Goal: Task Accomplishment & Management: Manage account settings

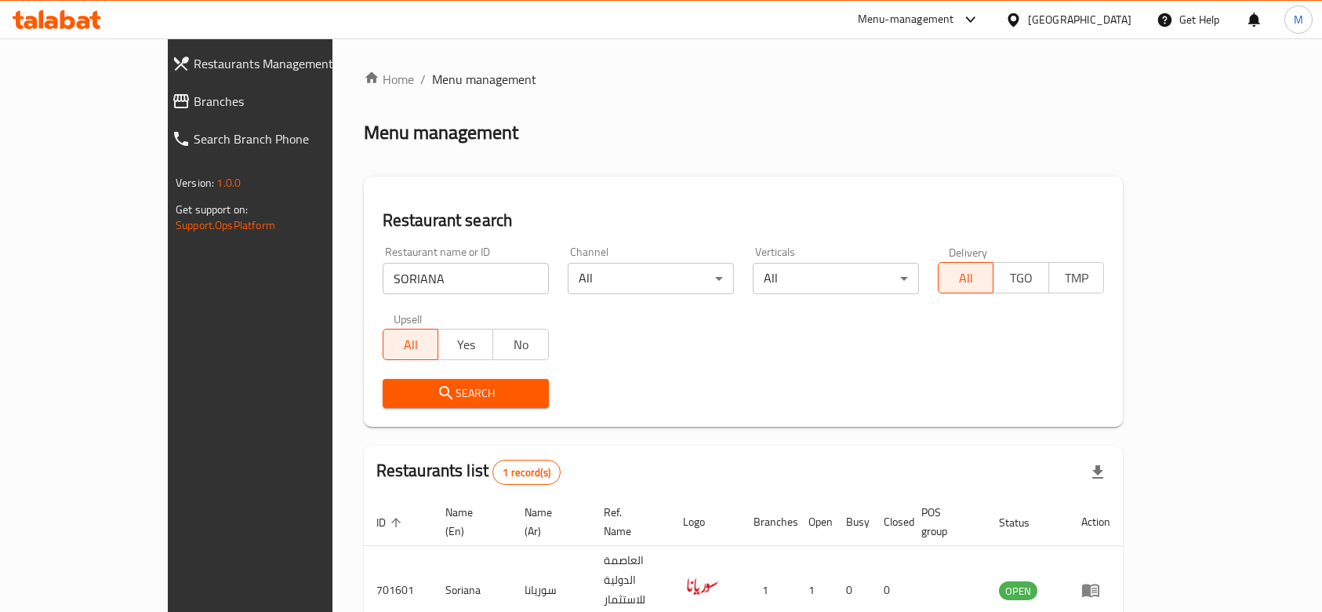
scroll to position [56, 0]
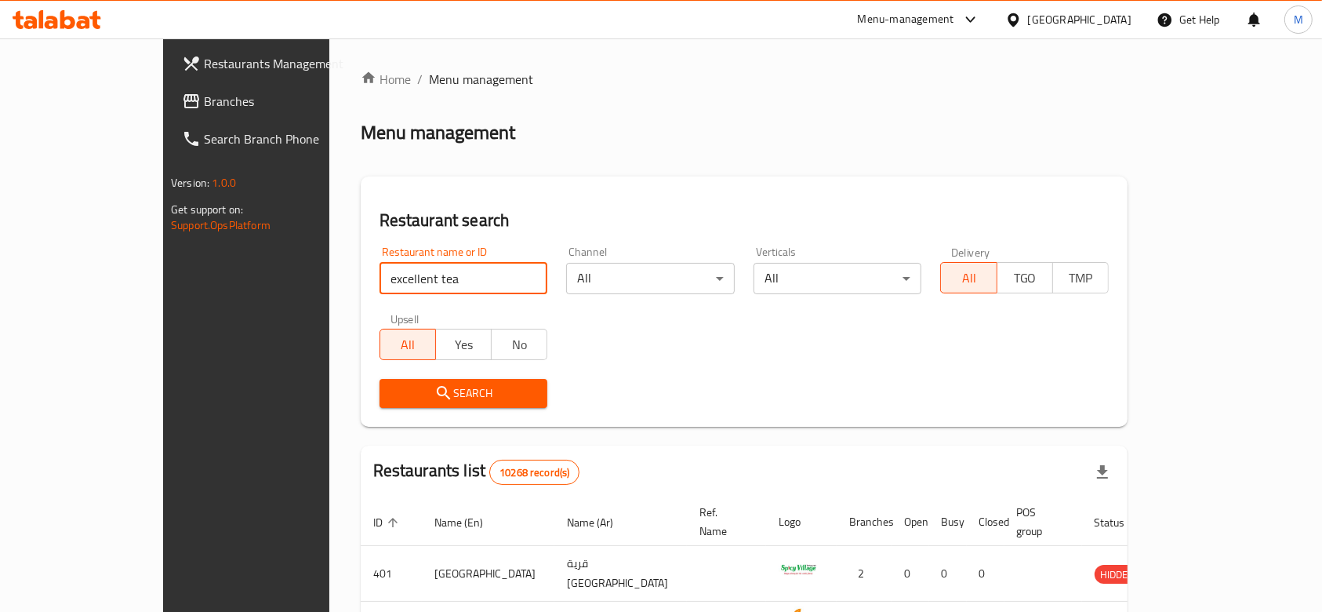
type input "excellent tea"
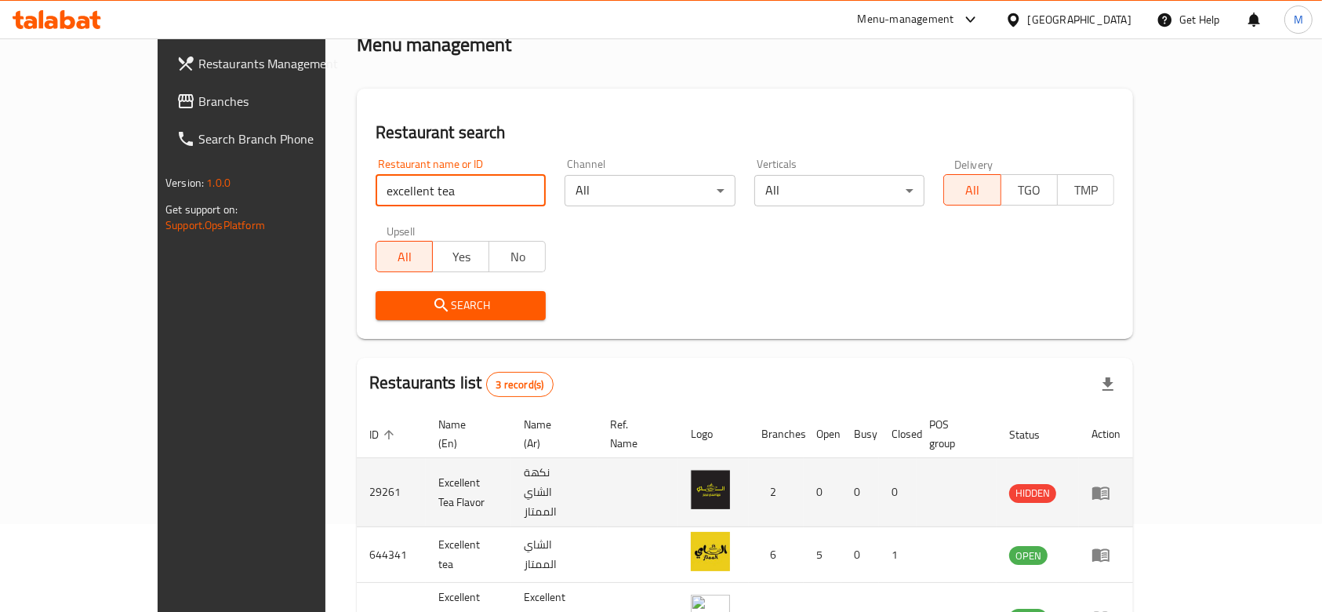
scroll to position [165, 0]
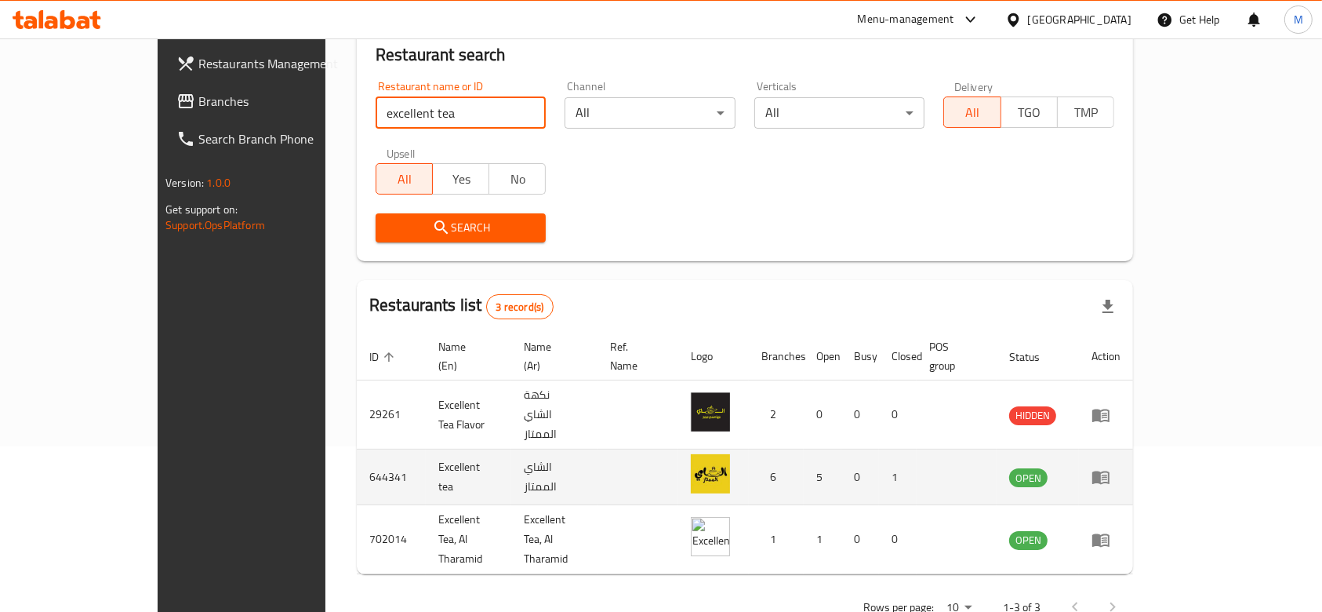
click at [1121, 467] on link "enhanced table" at bounding box center [1106, 476] width 29 height 19
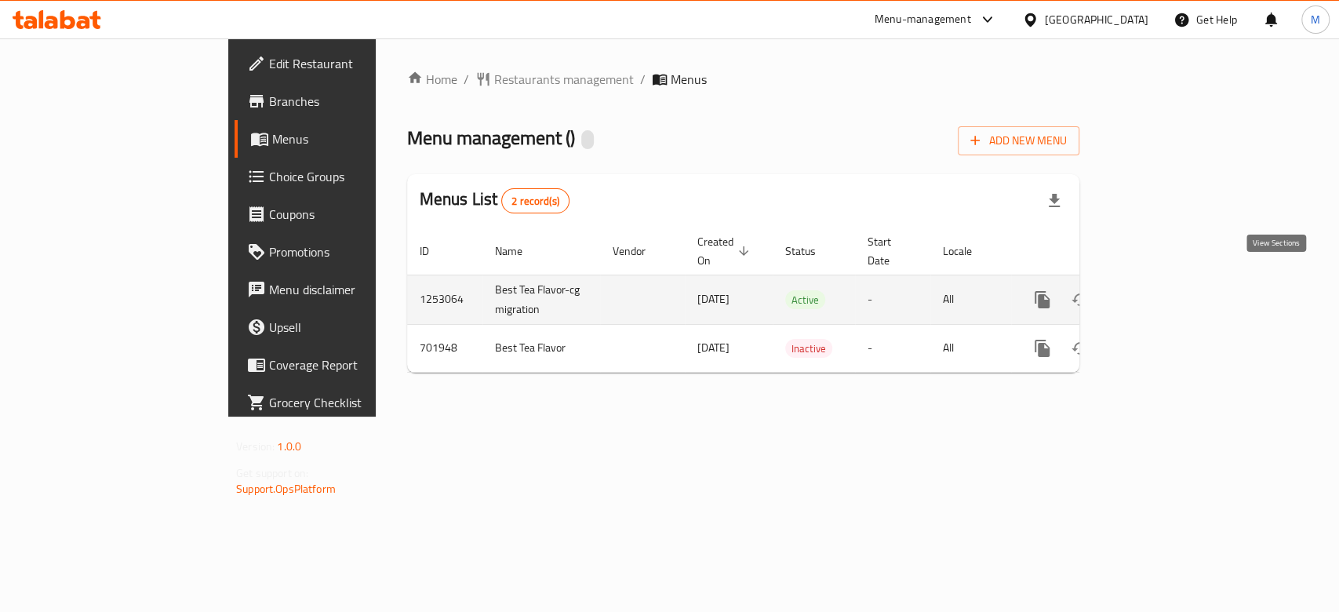
click at [1162, 292] on icon "enhanced table" at bounding box center [1155, 299] width 14 height 14
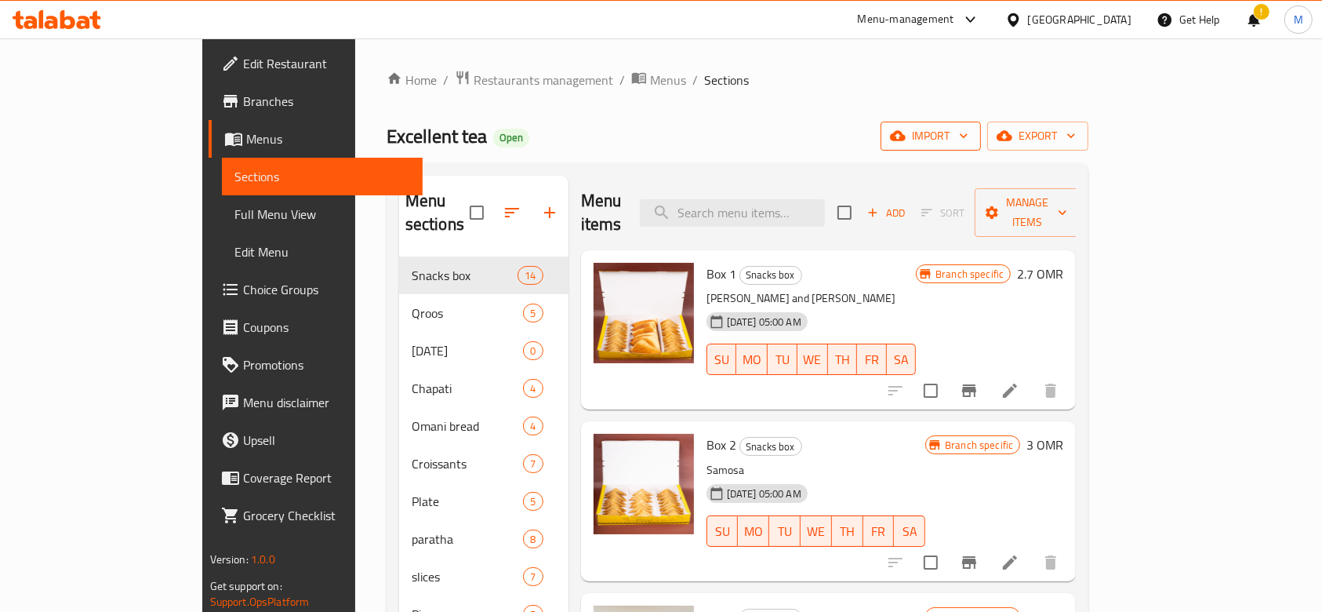
click at [968, 144] on span "import" at bounding box center [930, 136] width 75 height 20
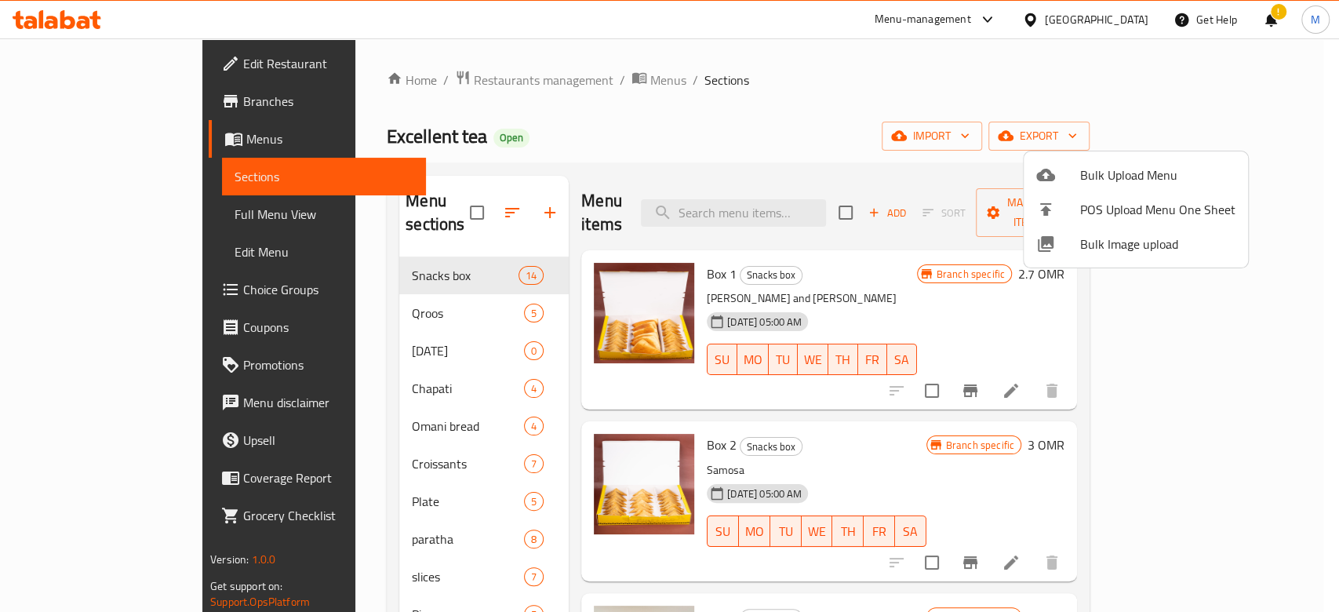
click at [1041, 122] on div at bounding box center [669, 306] width 1339 height 612
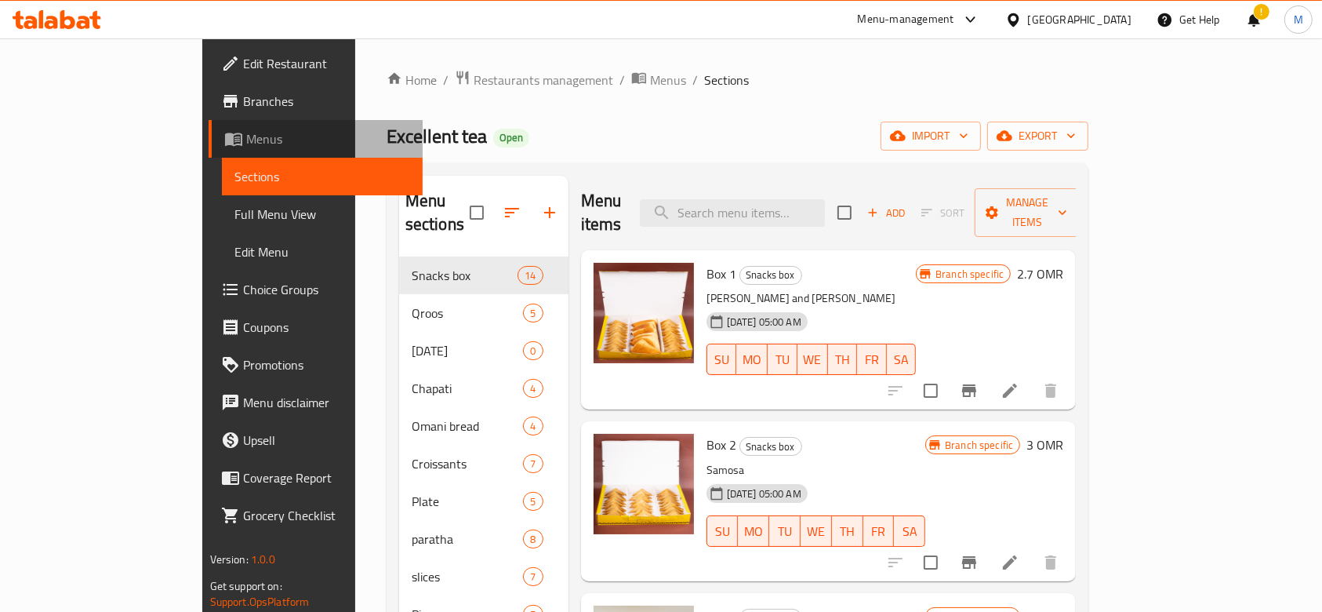
click at [246, 141] on span "Menus" at bounding box center [328, 138] width 165 height 19
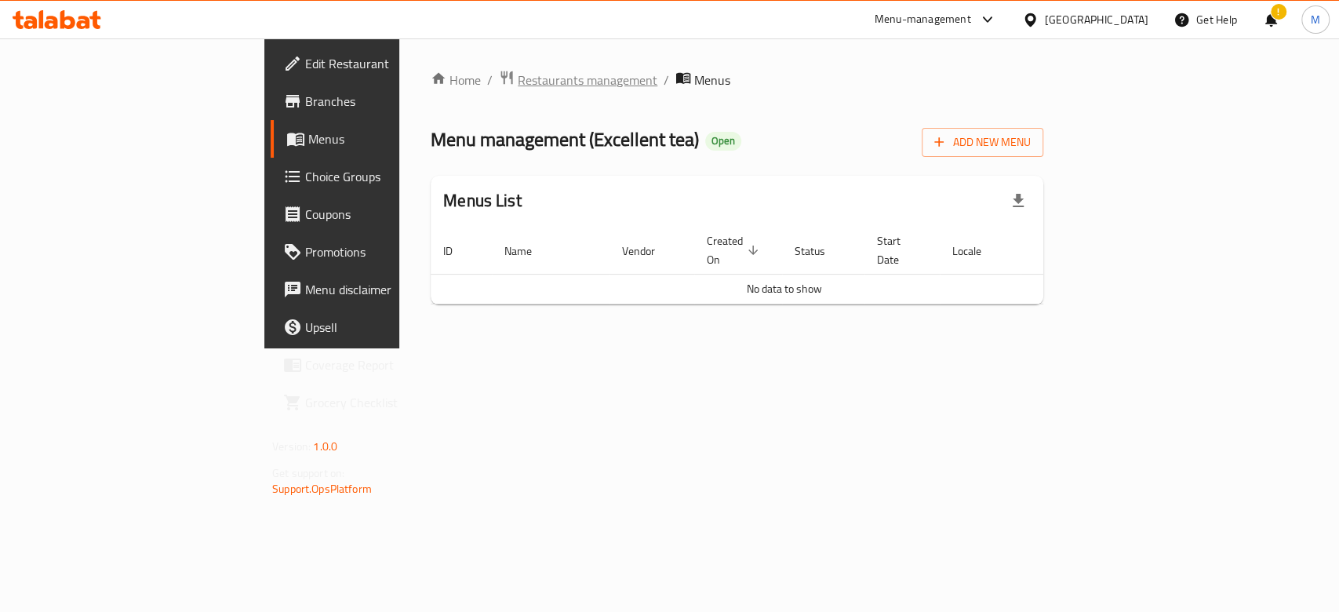
click at [518, 75] on span "Restaurants management" at bounding box center [588, 80] width 140 height 19
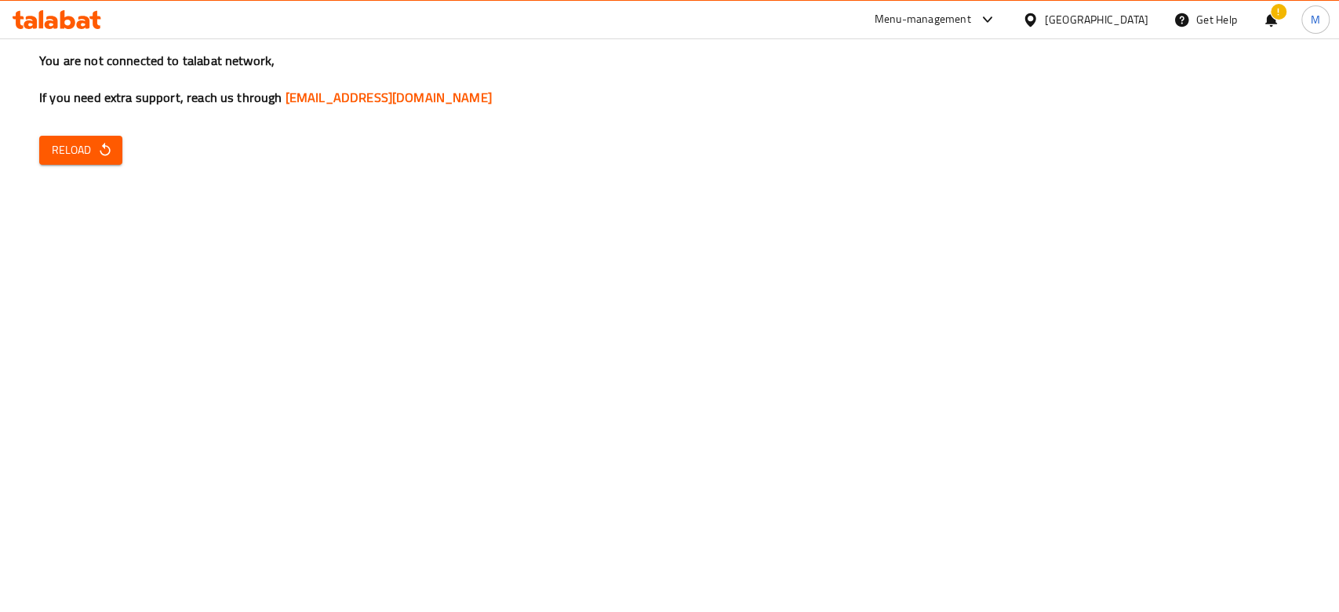
click at [100, 156] on icon "button" at bounding box center [105, 150] width 16 height 16
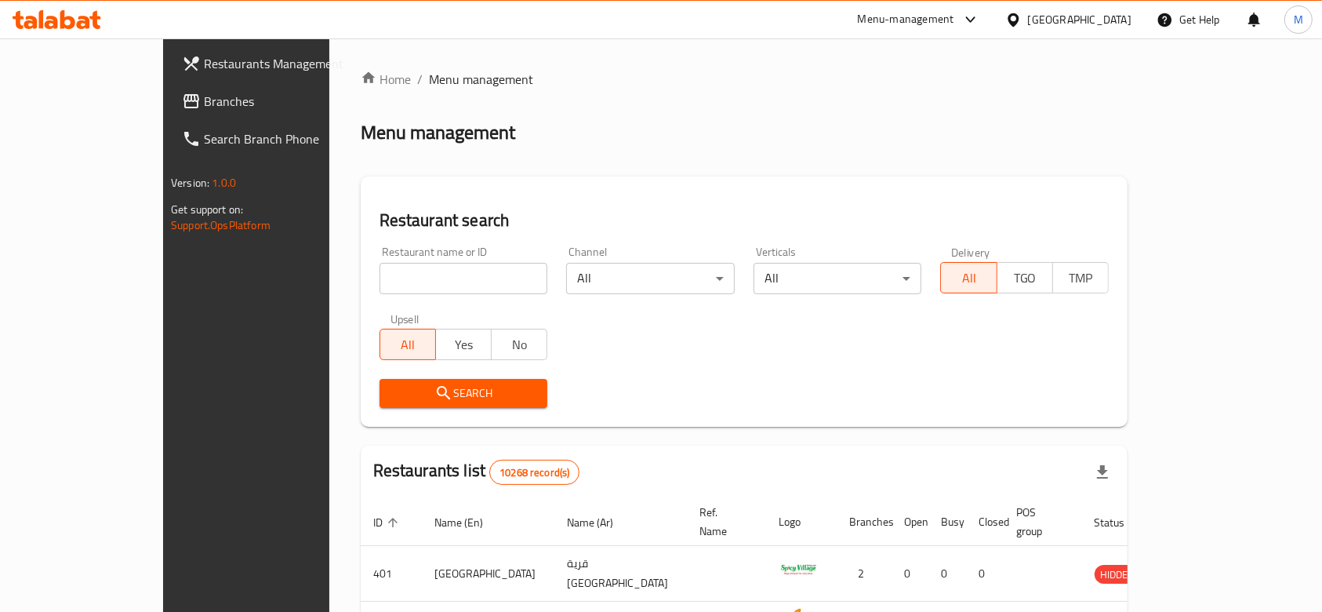
click at [380, 289] on input "search" at bounding box center [464, 278] width 169 height 31
type input "excellent tea"
click button "Search" at bounding box center [464, 393] width 169 height 29
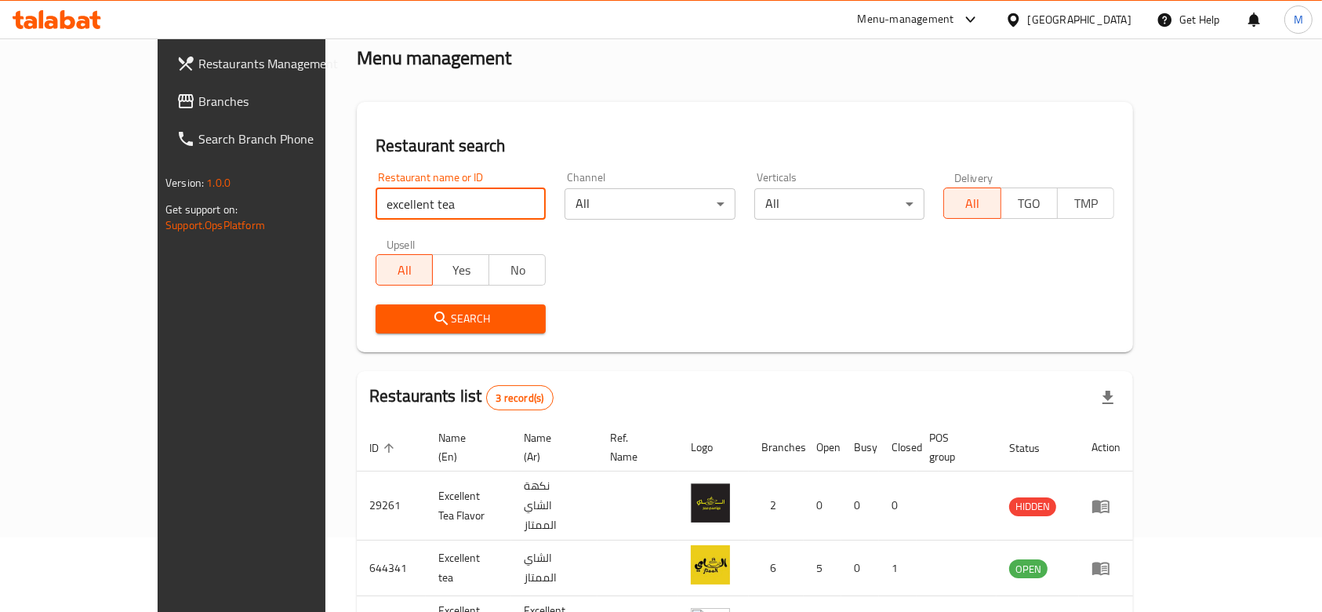
scroll to position [165, 0]
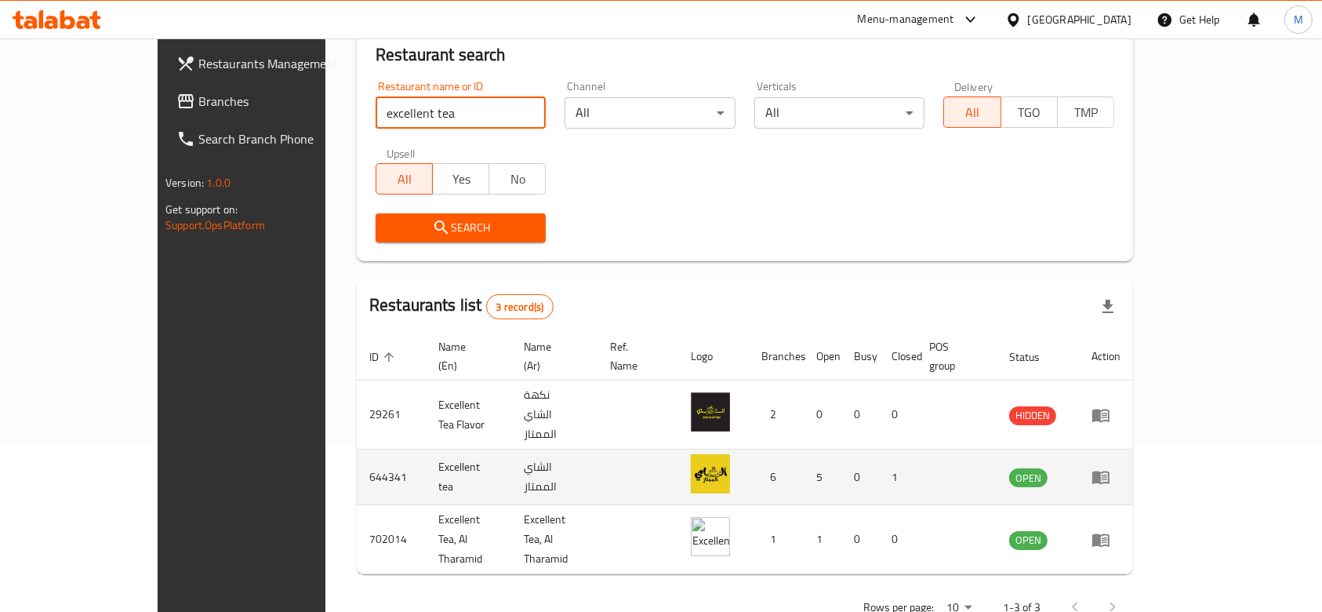
click at [1110, 471] on icon "enhanced table" at bounding box center [1100, 477] width 17 height 13
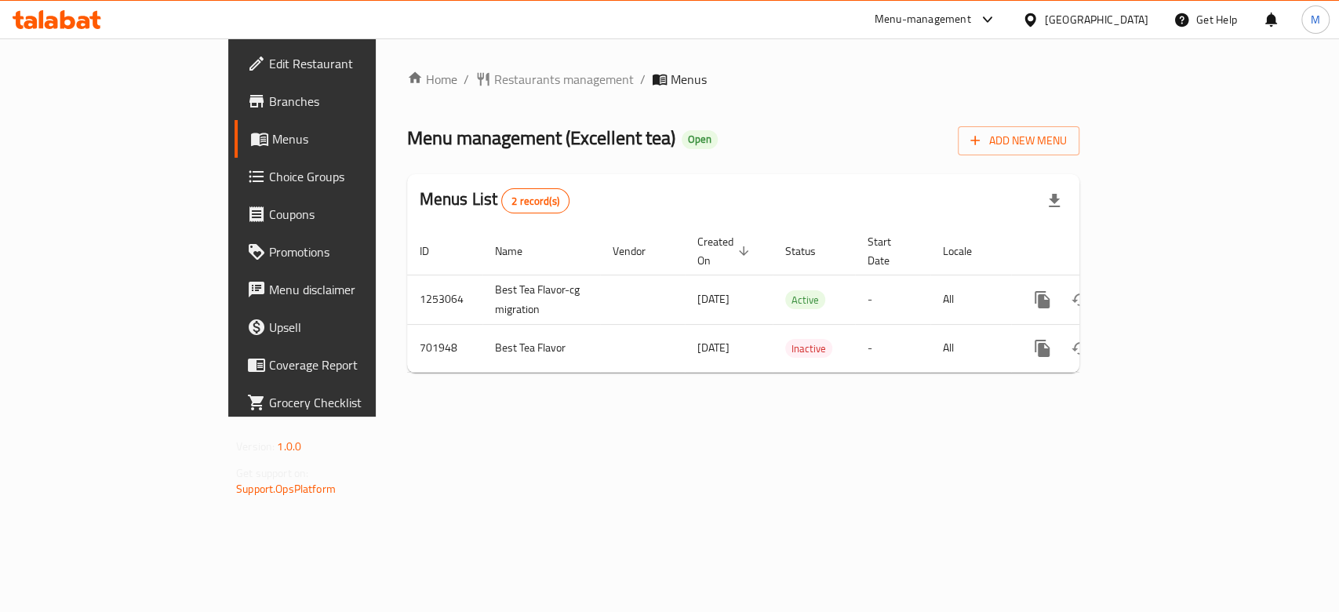
click at [670, 78] on span "Menus" at bounding box center [688, 79] width 36 height 19
click at [494, 82] on span "Restaurants management" at bounding box center [564, 79] width 140 height 19
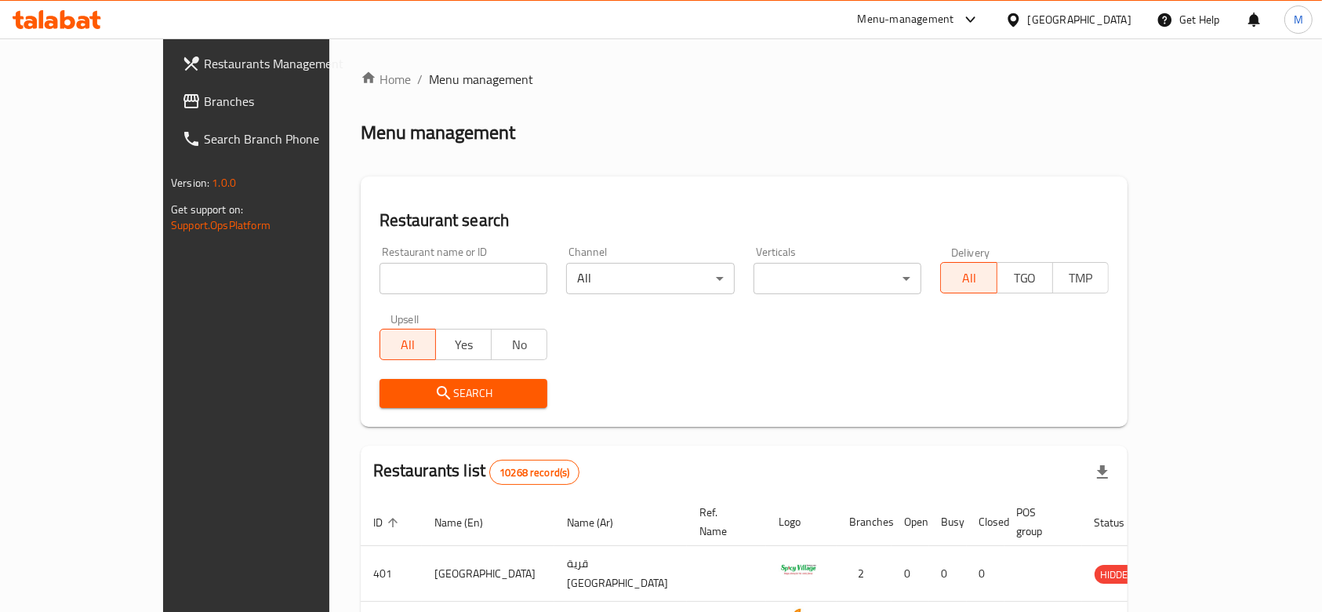
click at [380, 278] on input "search" at bounding box center [464, 278] width 169 height 31
type input "excellent tea"
click button "Search" at bounding box center [464, 393] width 169 height 29
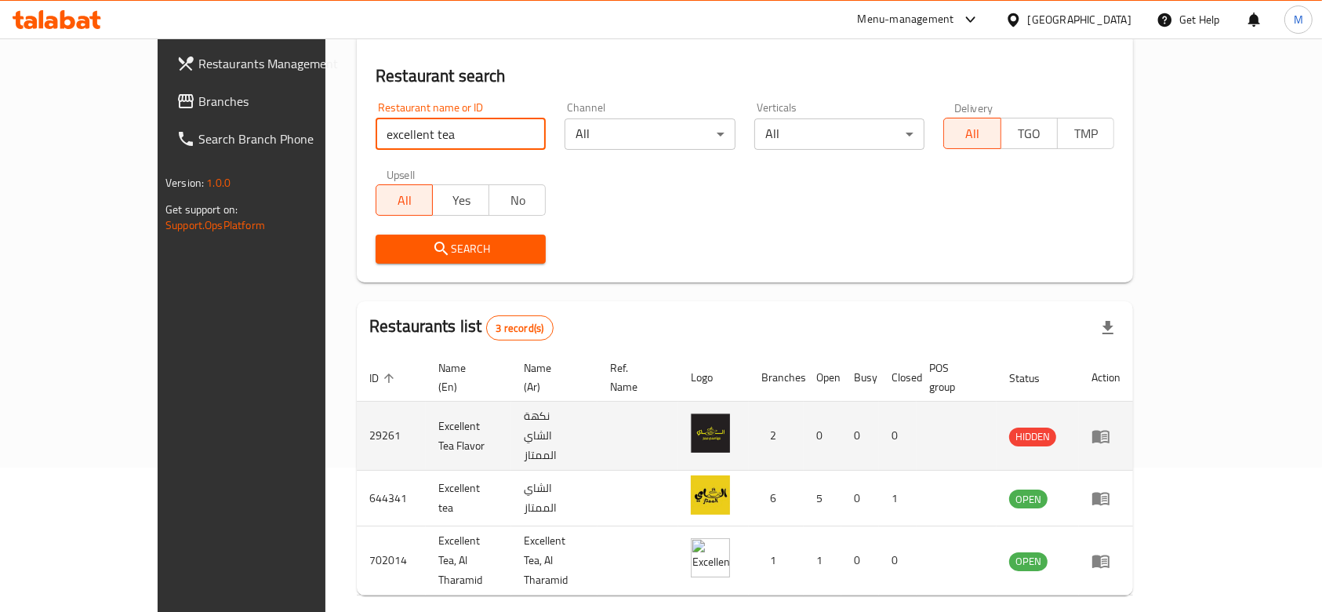
scroll to position [165, 0]
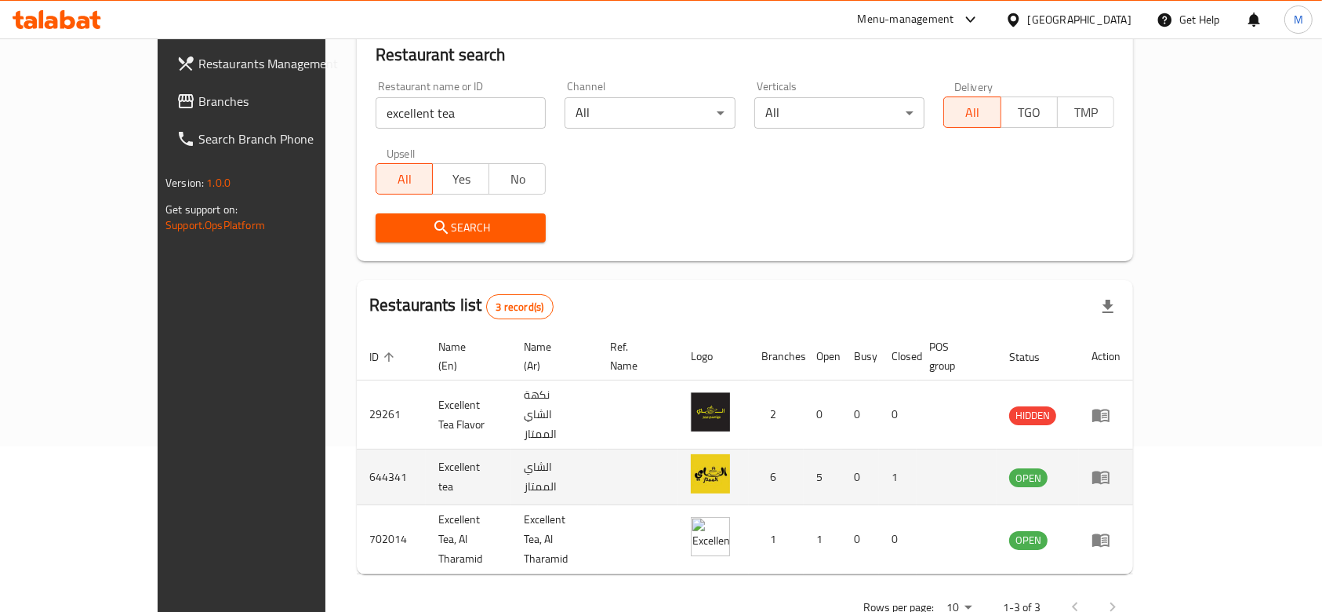
click at [1133, 449] on td "enhanced table" at bounding box center [1106, 477] width 54 height 56
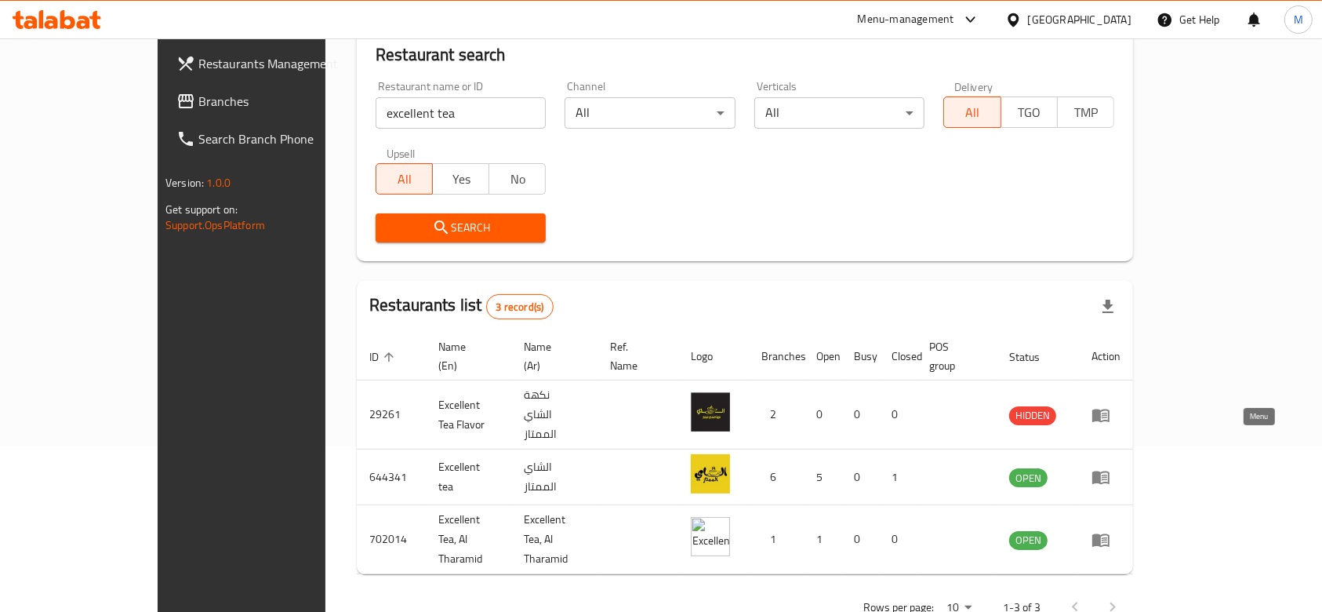
click at [1110, 471] on icon "enhanced table" at bounding box center [1100, 477] width 17 height 13
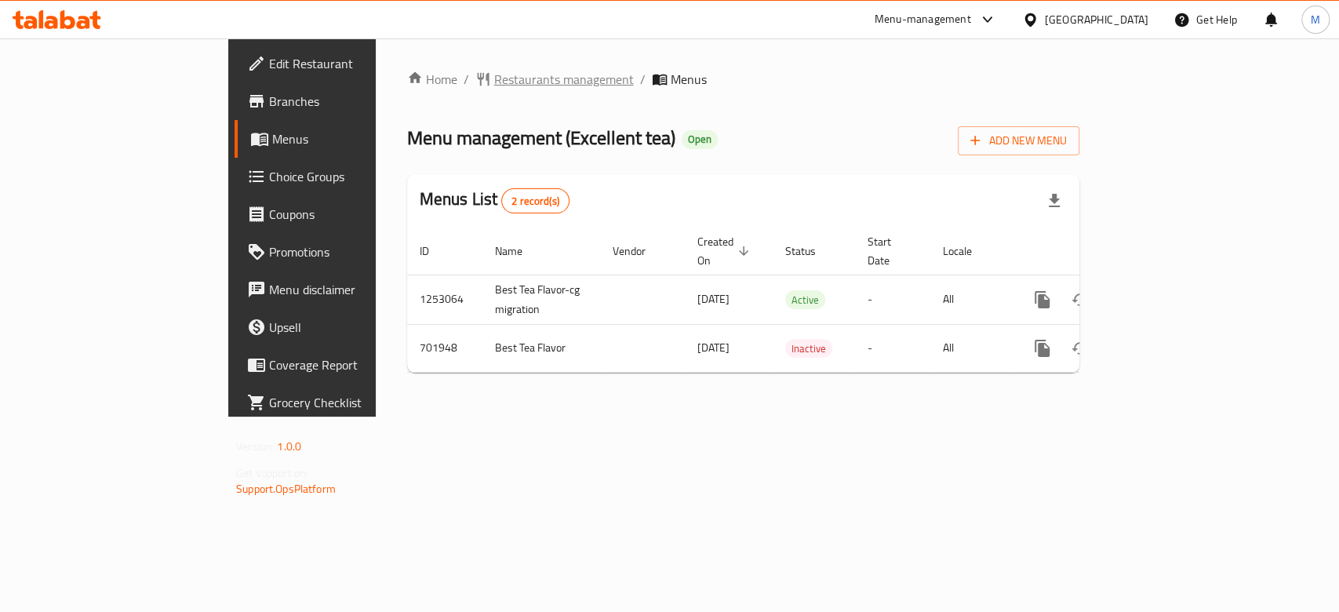
click at [494, 82] on span "Restaurants management" at bounding box center [564, 79] width 140 height 19
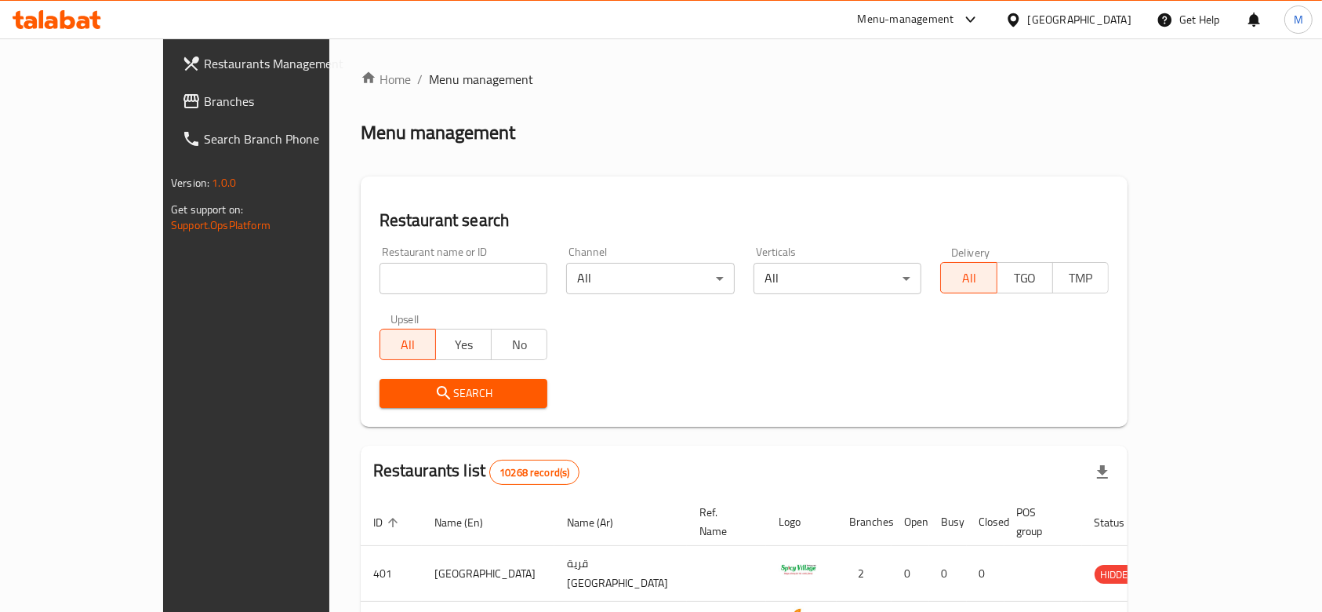
click at [441, 290] on input "search" at bounding box center [464, 278] width 169 height 31
type input "excellent tea"
click button "Search" at bounding box center [464, 393] width 169 height 29
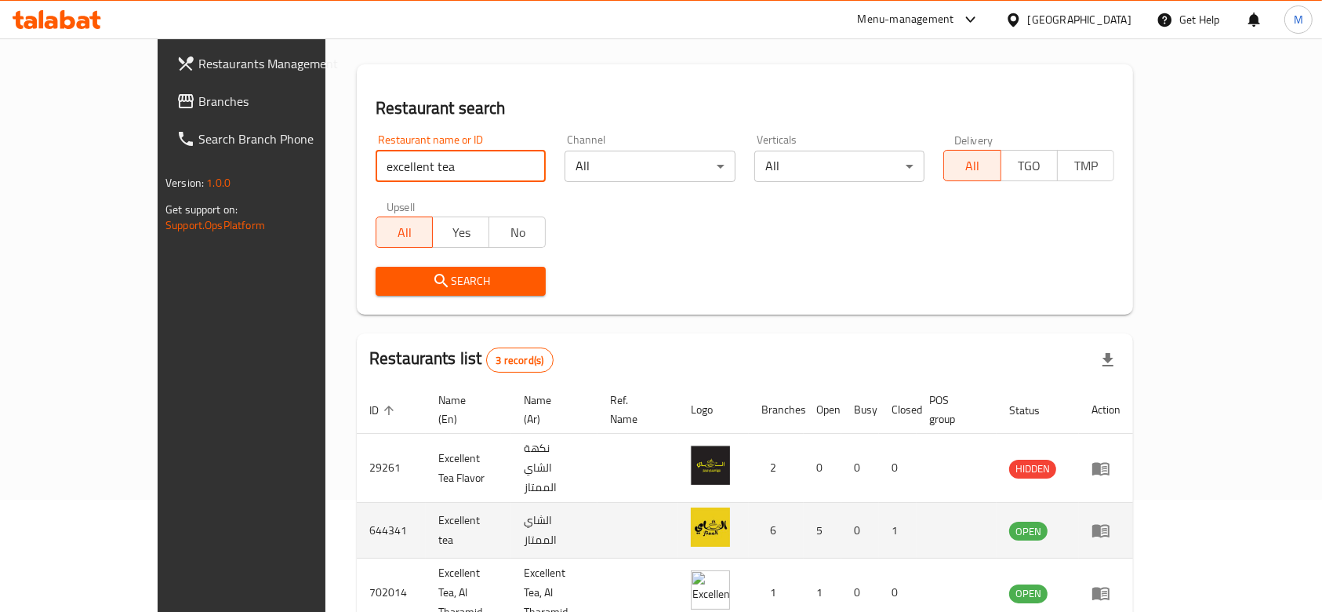
scroll to position [165, 0]
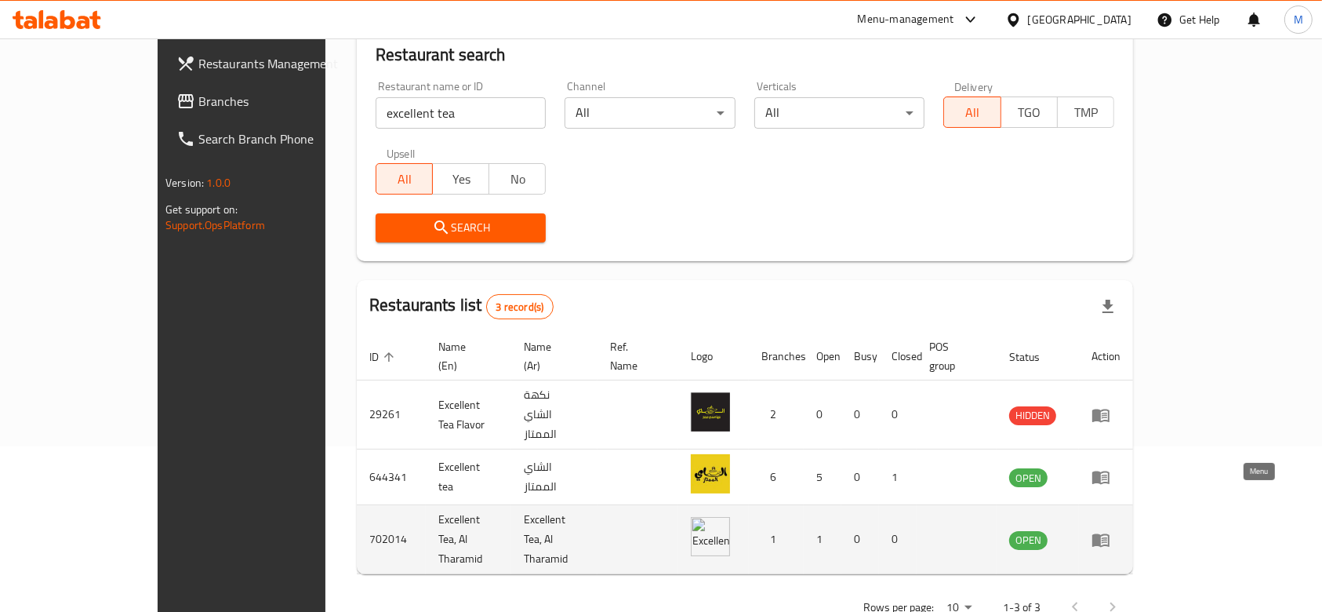
click at [1110, 533] on icon "enhanced table" at bounding box center [1100, 539] width 17 height 13
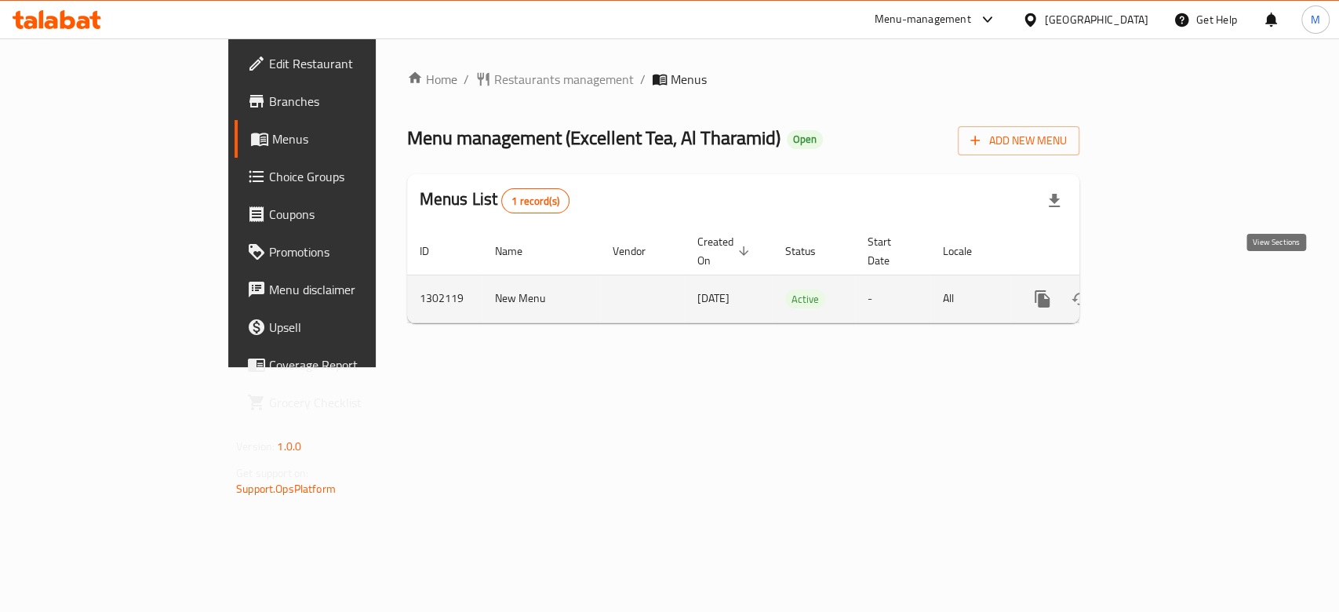
click at [1164, 289] on icon "enhanced table" at bounding box center [1155, 298] width 19 height 19
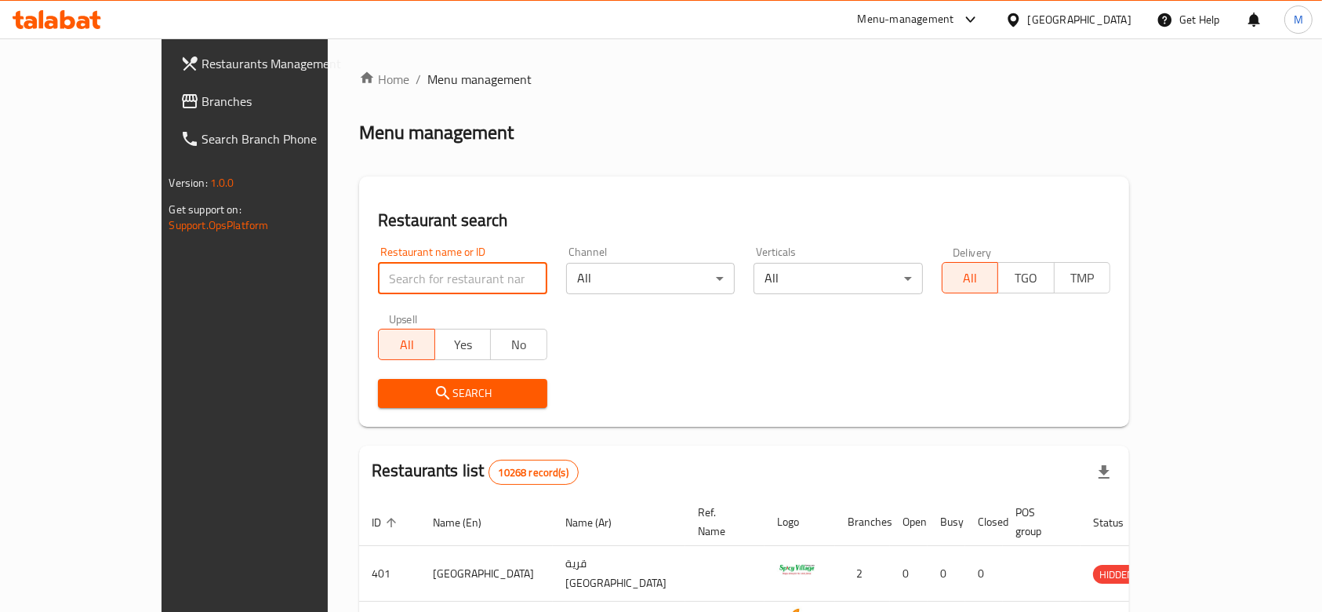
click at [378, 290] on input "search" at bounding box center [462, 278] width 169 height 31
type input "excellent tea"
click button "Search" at bounding box center [462, 393] width 169 height 29
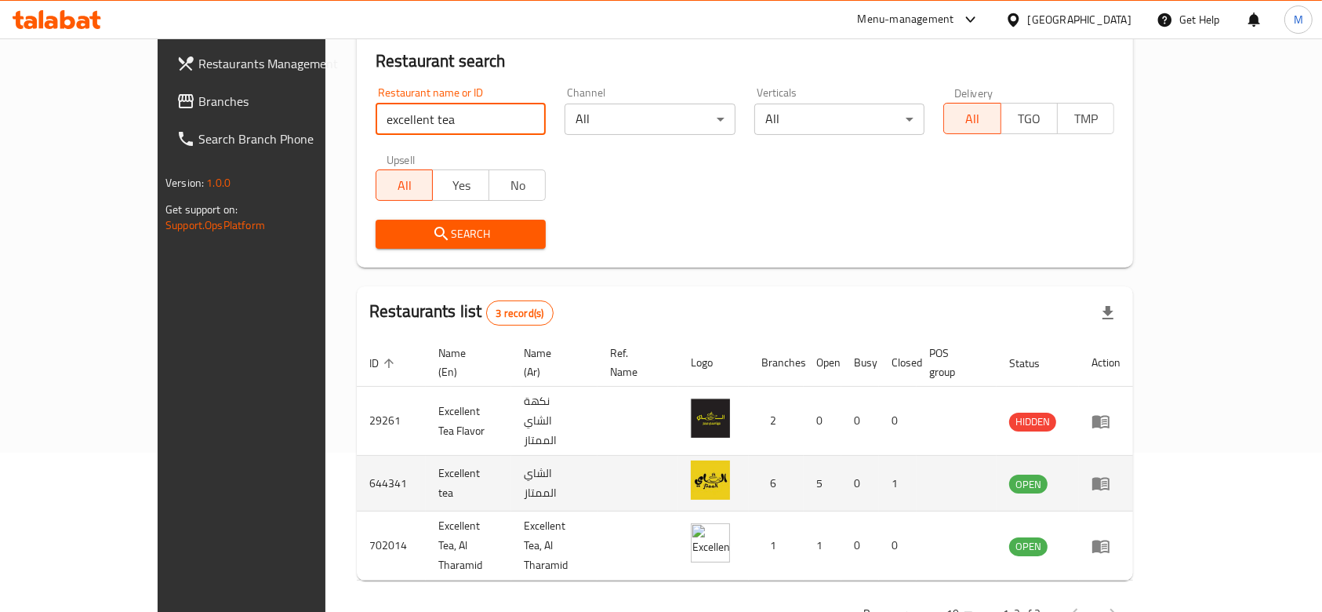
scroll to position [165, 0]
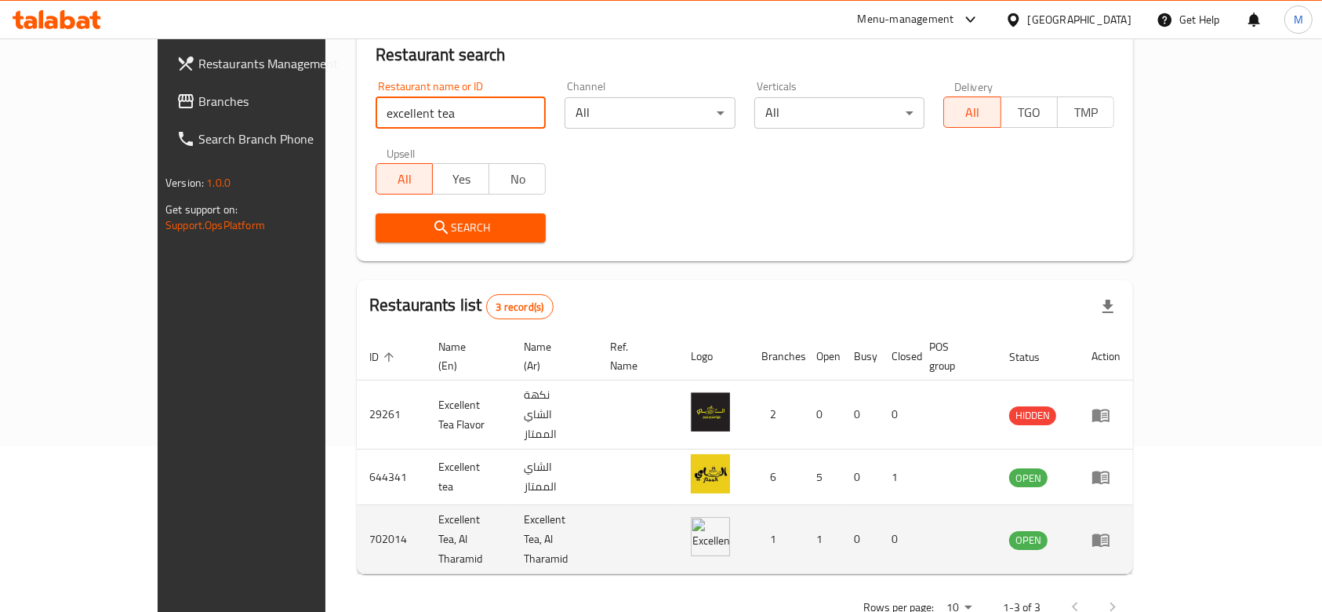
click at [1110, 530] on icon "enhanced table" at bounding box center [1101, 539] width 19 height 19
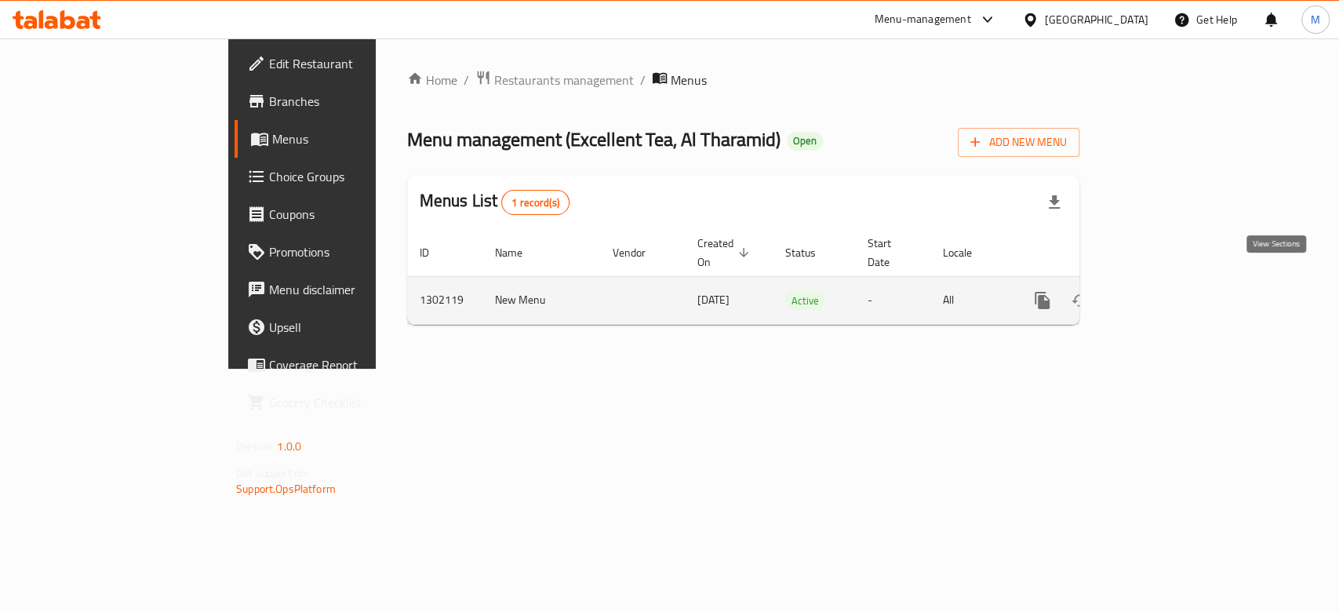
click at [1164, 291] on icon "enhanced table" at bounding box center [1155, 300] width 19 height 19
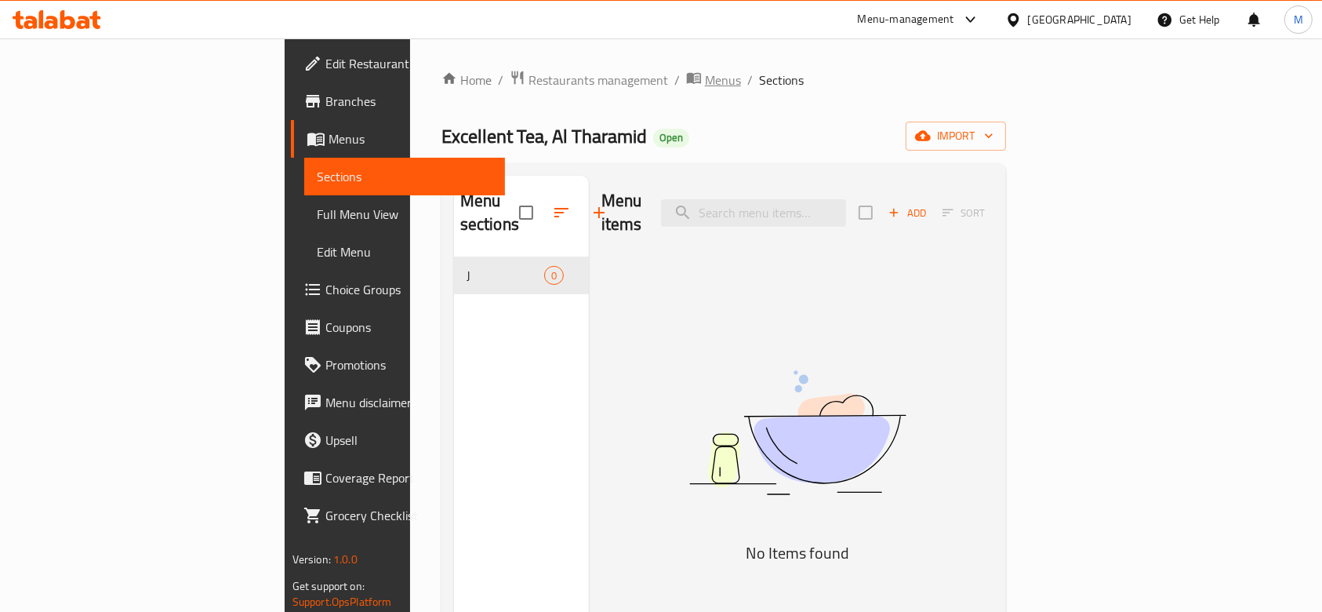
click at [705, 75] on span "Menus" at bounding box center [723, 80] width 36 height 19
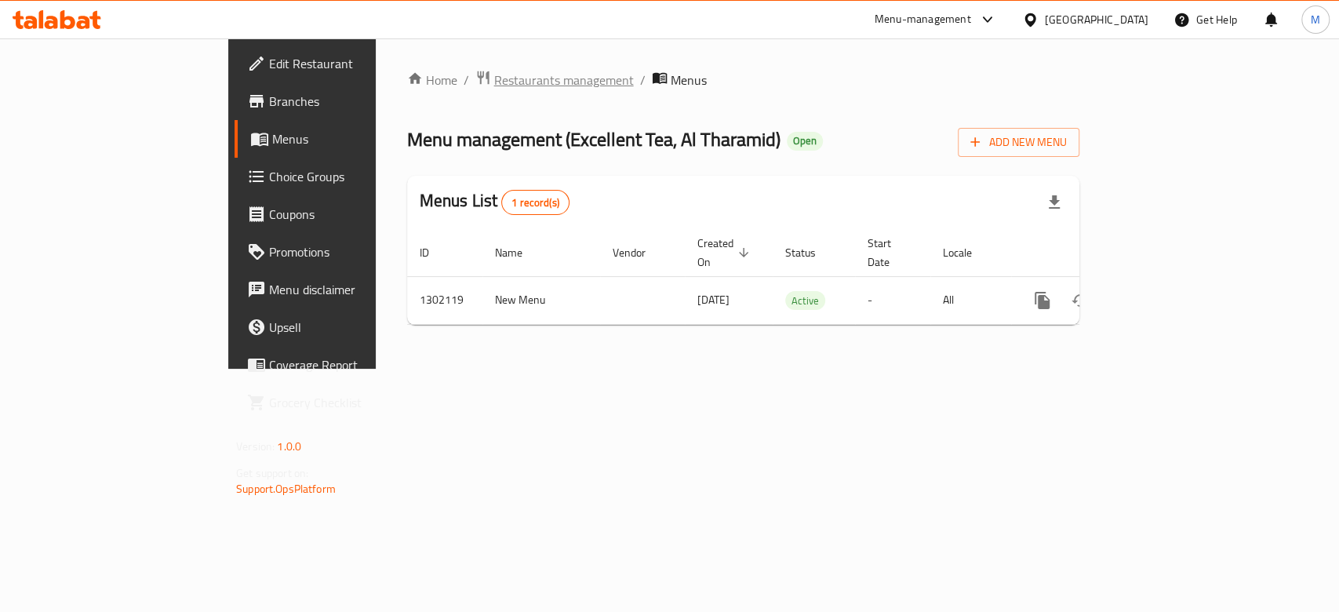
click at [494, 73] on span "Restaurants management" at bounding box center [564, 80] width 140 height 19
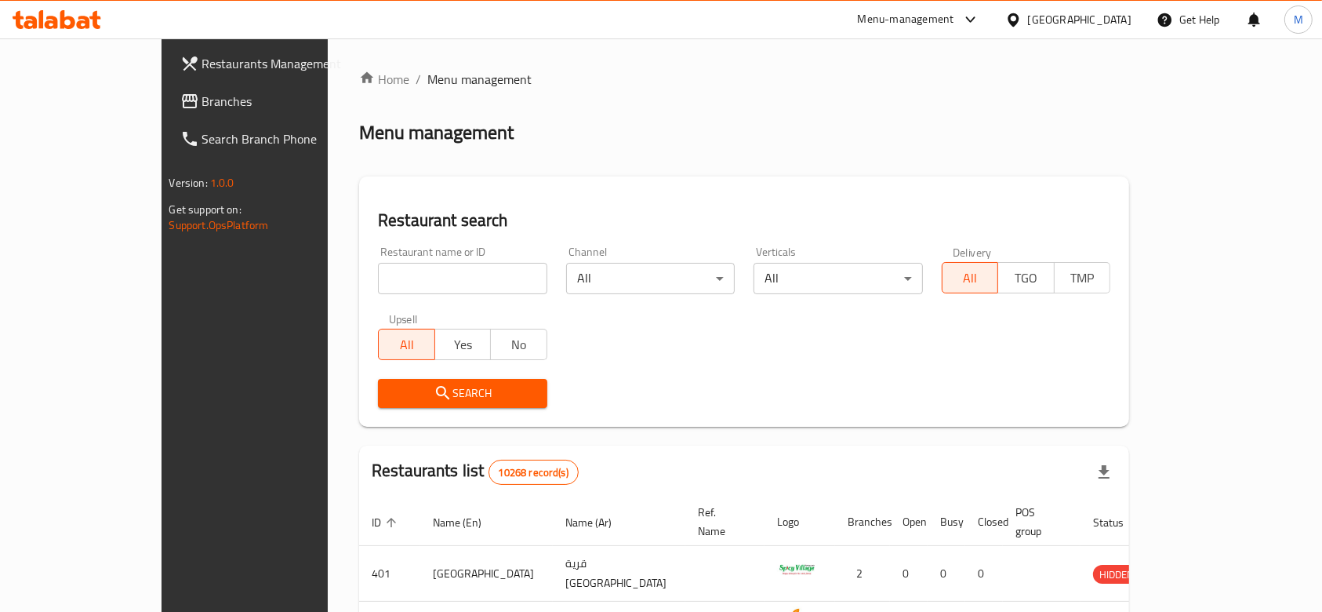
click at [398, 279] on input "search" at bounding box center [462, 278] width 169 height 31
type input "ث"
type input "excellent tea"
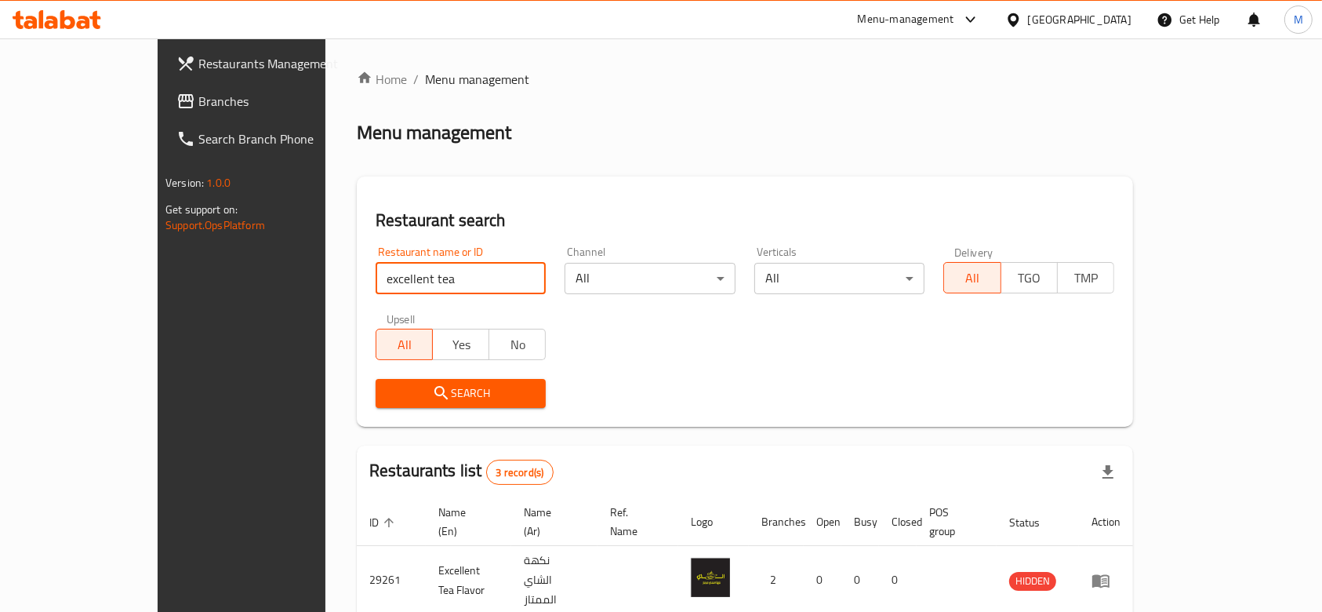
scroll to position [165, 0]
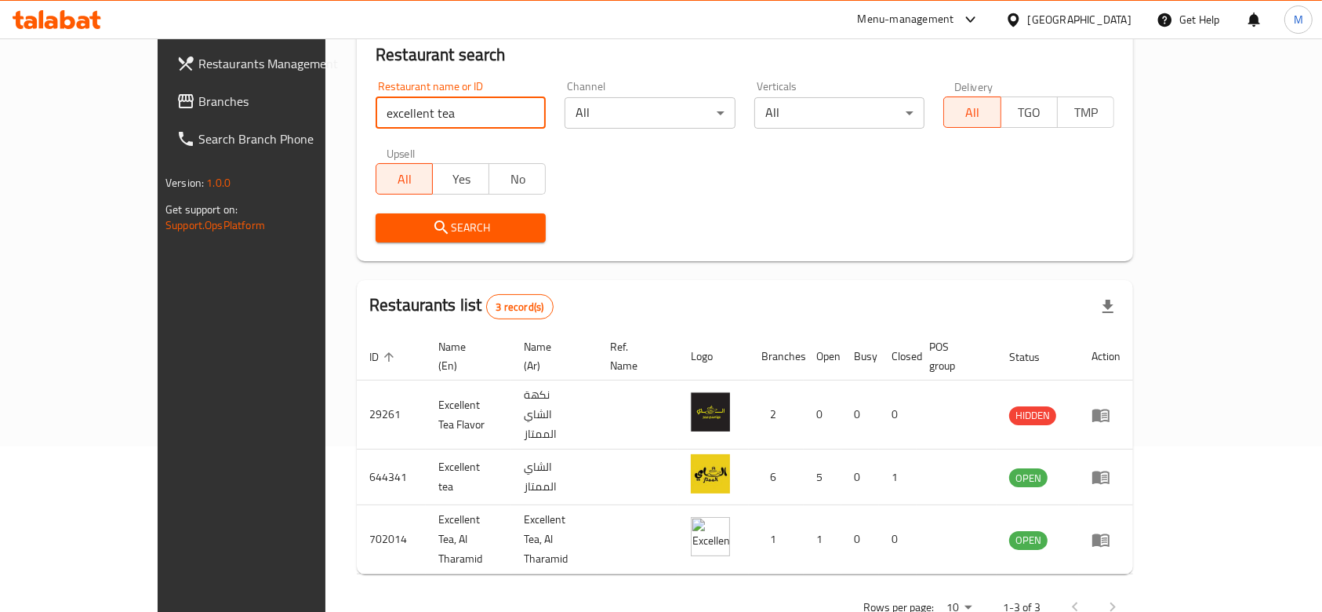
click at [198, 103] on span "Branches" at bounding box center [282, 101] width 168 height 19
